Goal: Transaction & Acquisition: Obtain resource

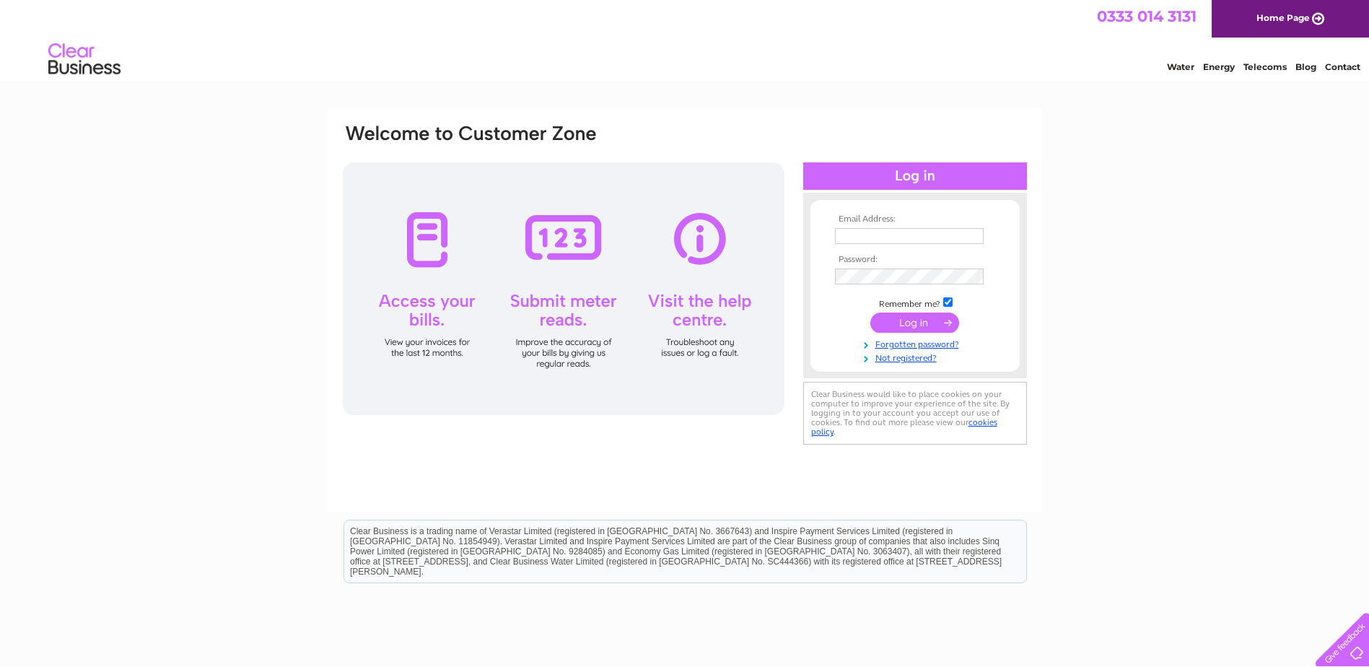
type input "[PERSON_NAME][EMAIL_ADDRESS][DOMAIN_NAME]"
click at [917, 320] on input "submit" at bounding box center [915, 323] width 89 height 20
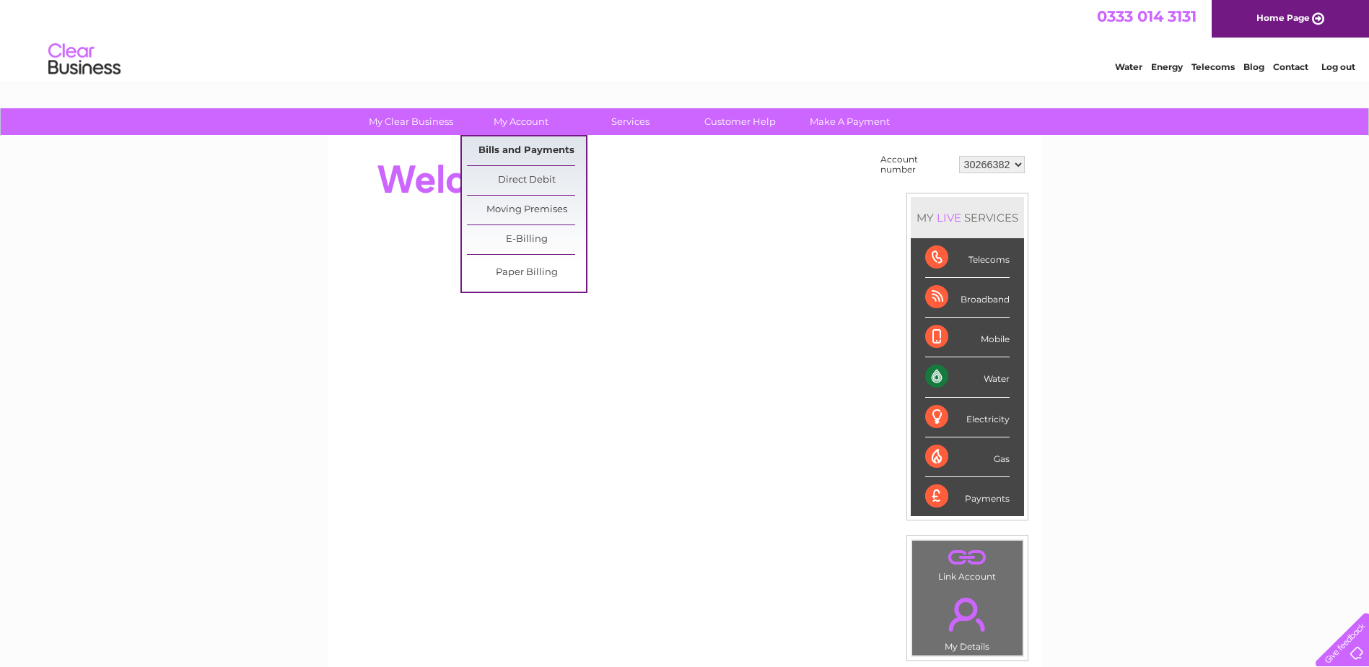
click at [529, 147] on link "Bills and Payments" at bounding box center [526, 150] width 119 height 29
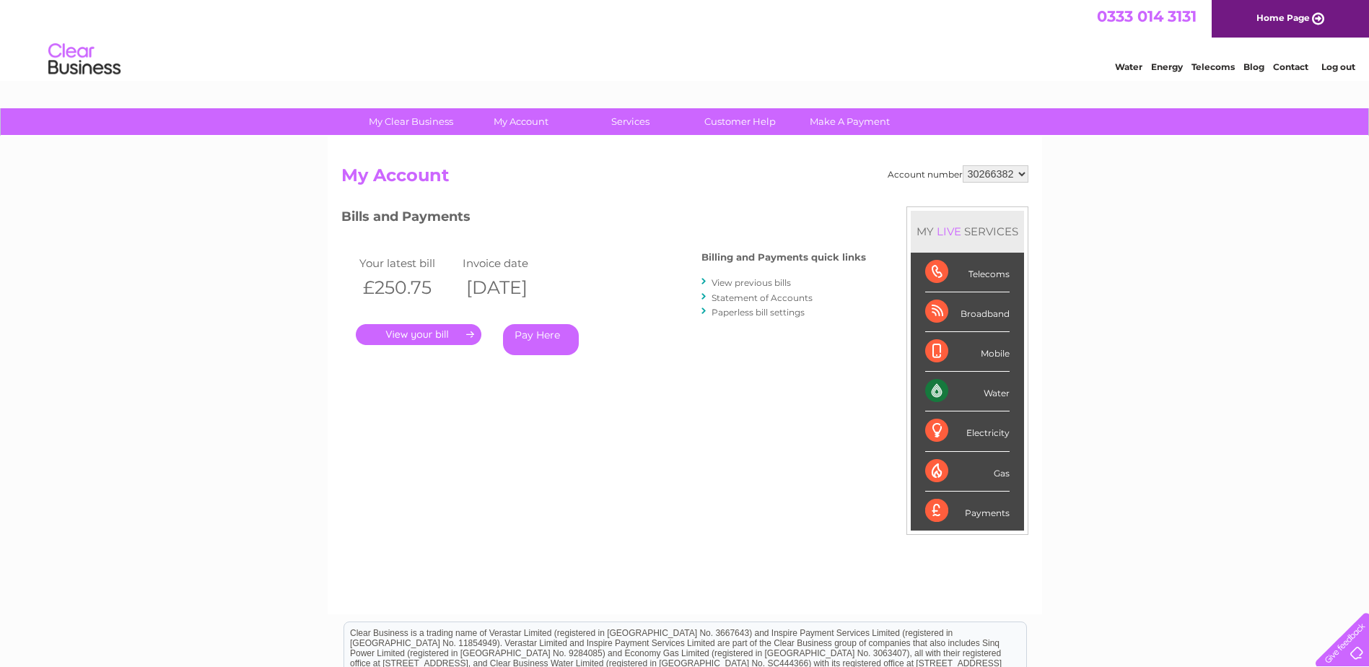
click at [442, 337] on link "." at bounding box center [419, 334] width 126 height 21
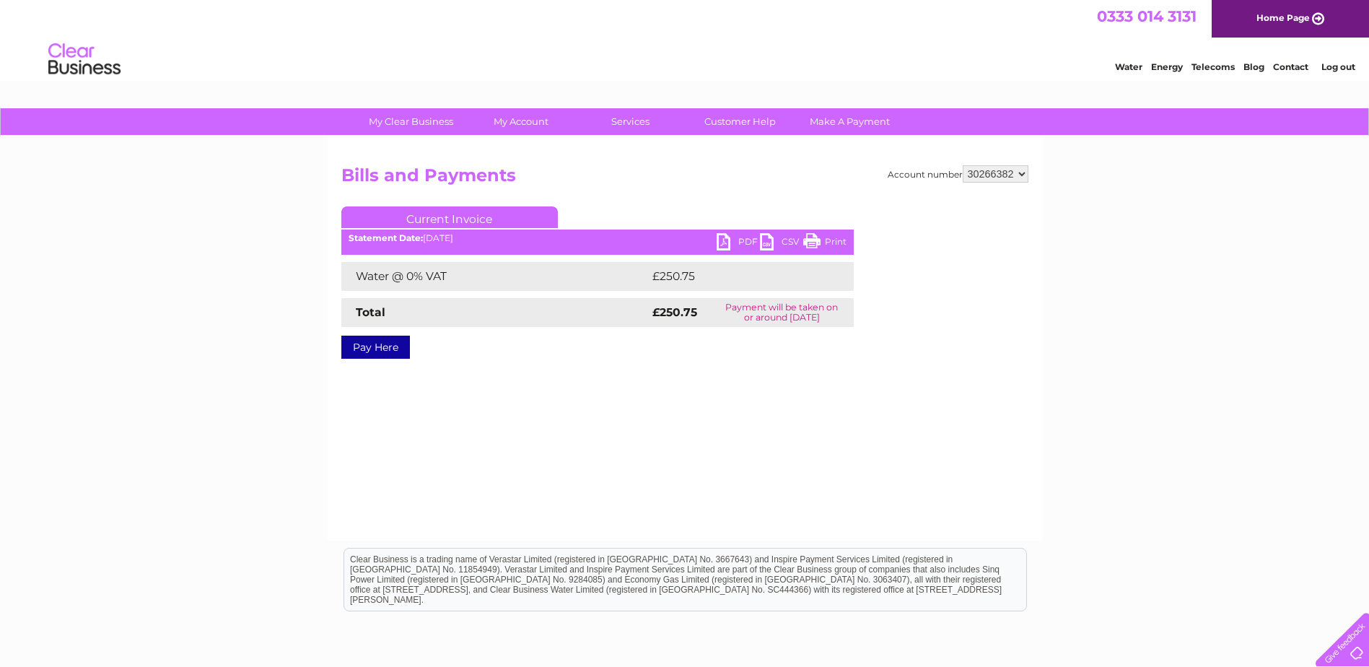
click at [737, 239] on link "PDF" at bounding box center [738, 243] width 43 height 21
